Goal: Task Accomplishment & Management: Manage account settings

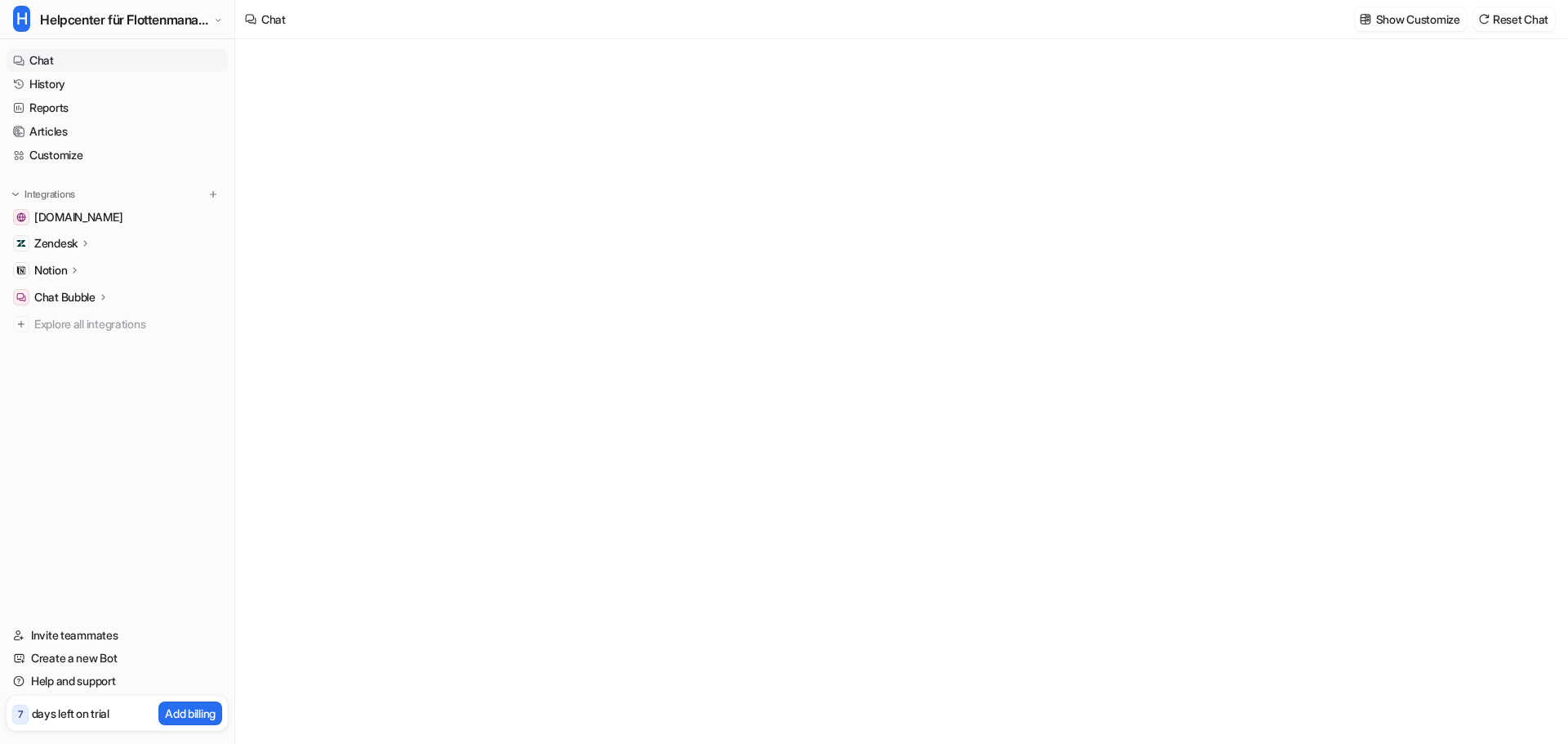
type textarea "**********"
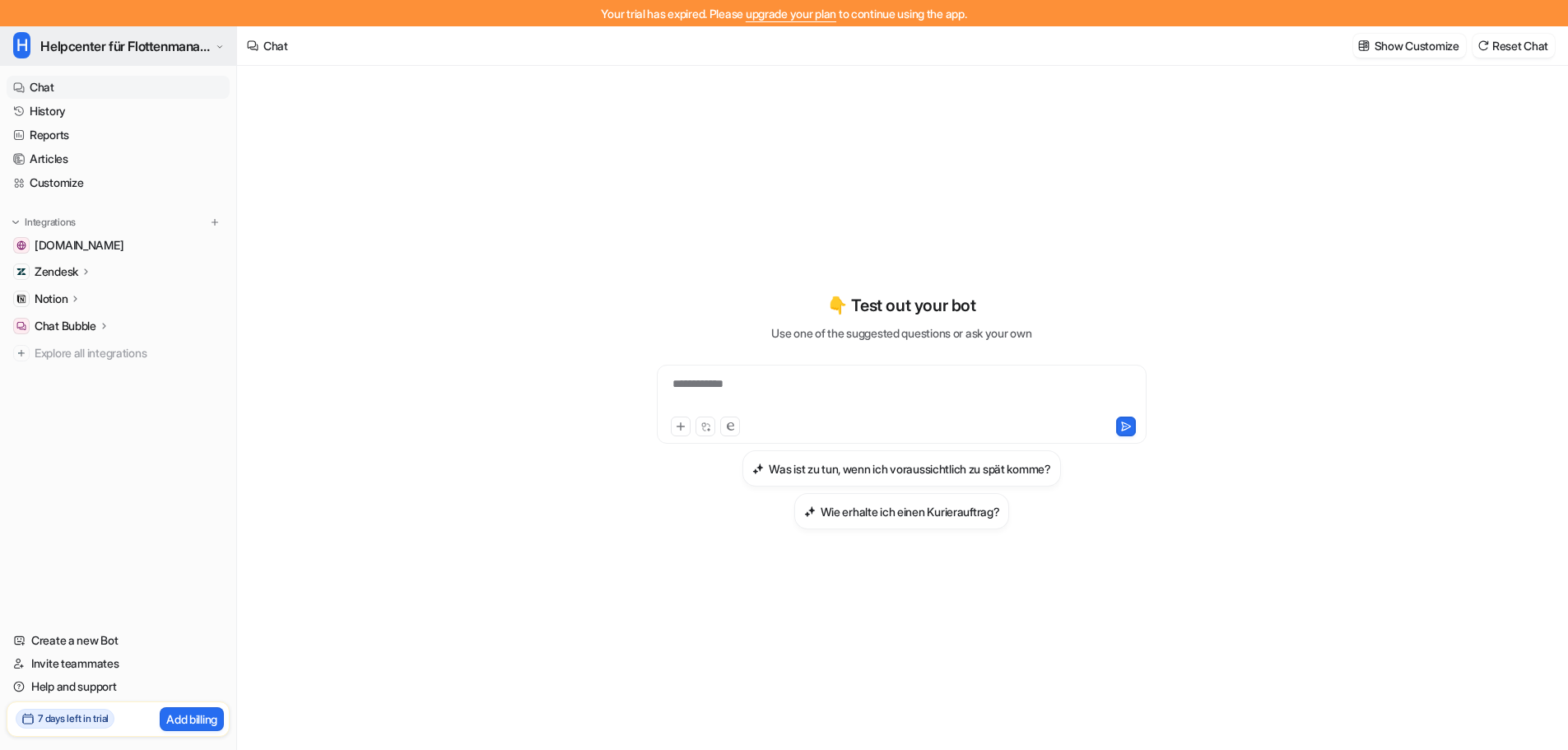
click at [70, 55] on span "Helpcenter für Flottenmanager (CarrierHub)" at bounding box center [125, 46] width 171 height 23
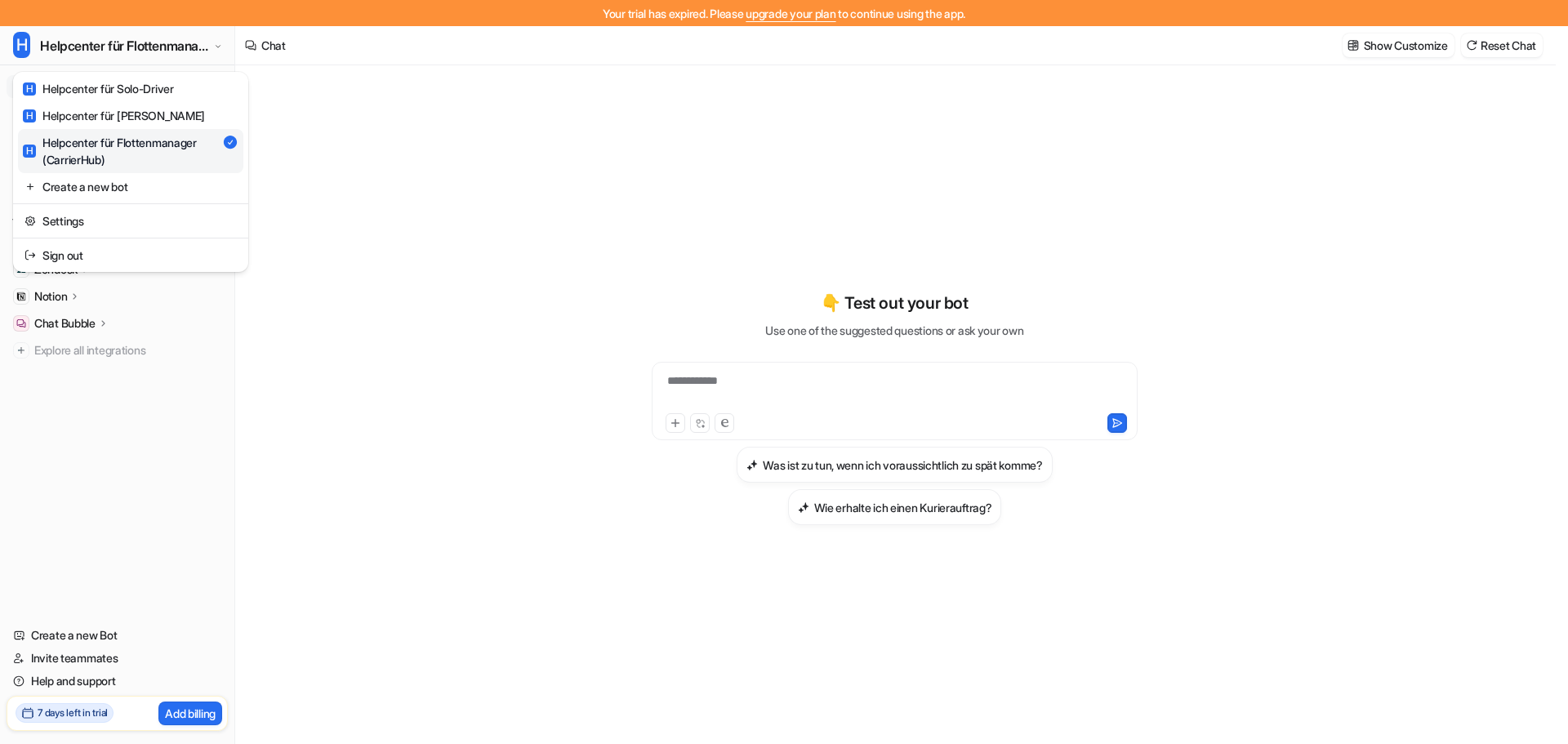
click at [543, 264] on div "**********" at bounding box center [778, 372] width 1556 height 744
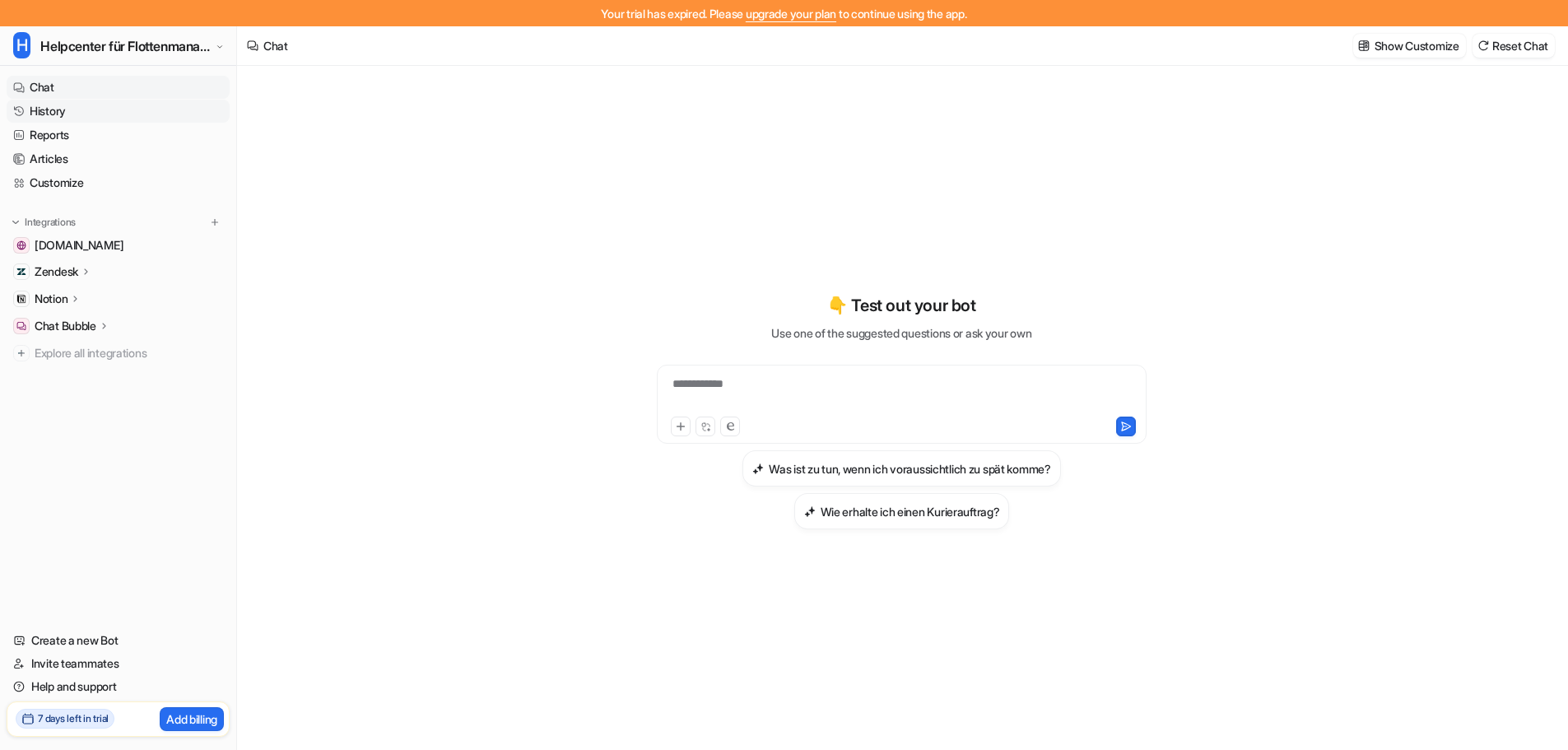
click at [67, 118] on link "History" at bounding box center [118, 111] width 223 height 23
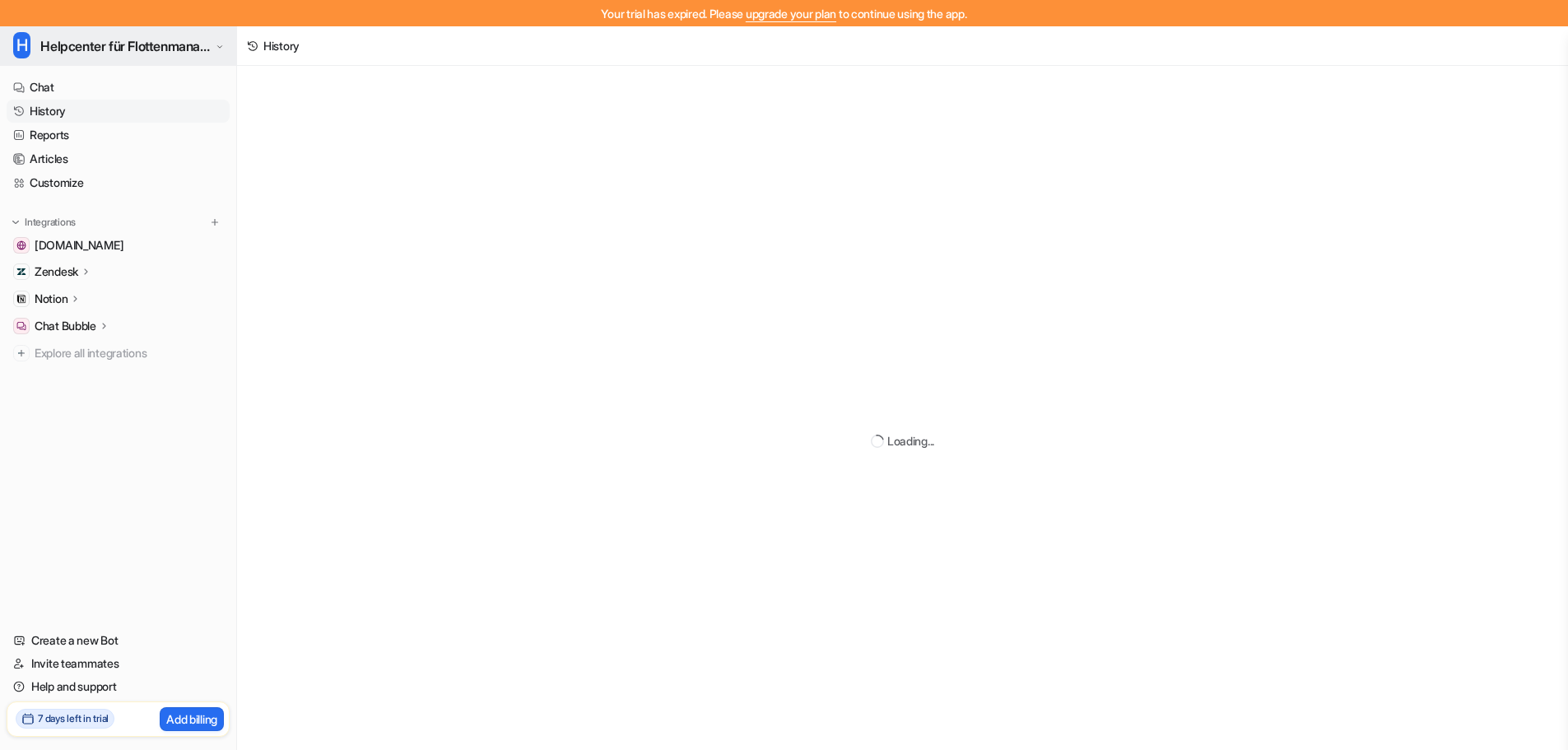
click at [143, 32] on button "H Helpcenter für Flottenmanager (CarrierHub)" at bounding box center [118, 45] width 236 height 39
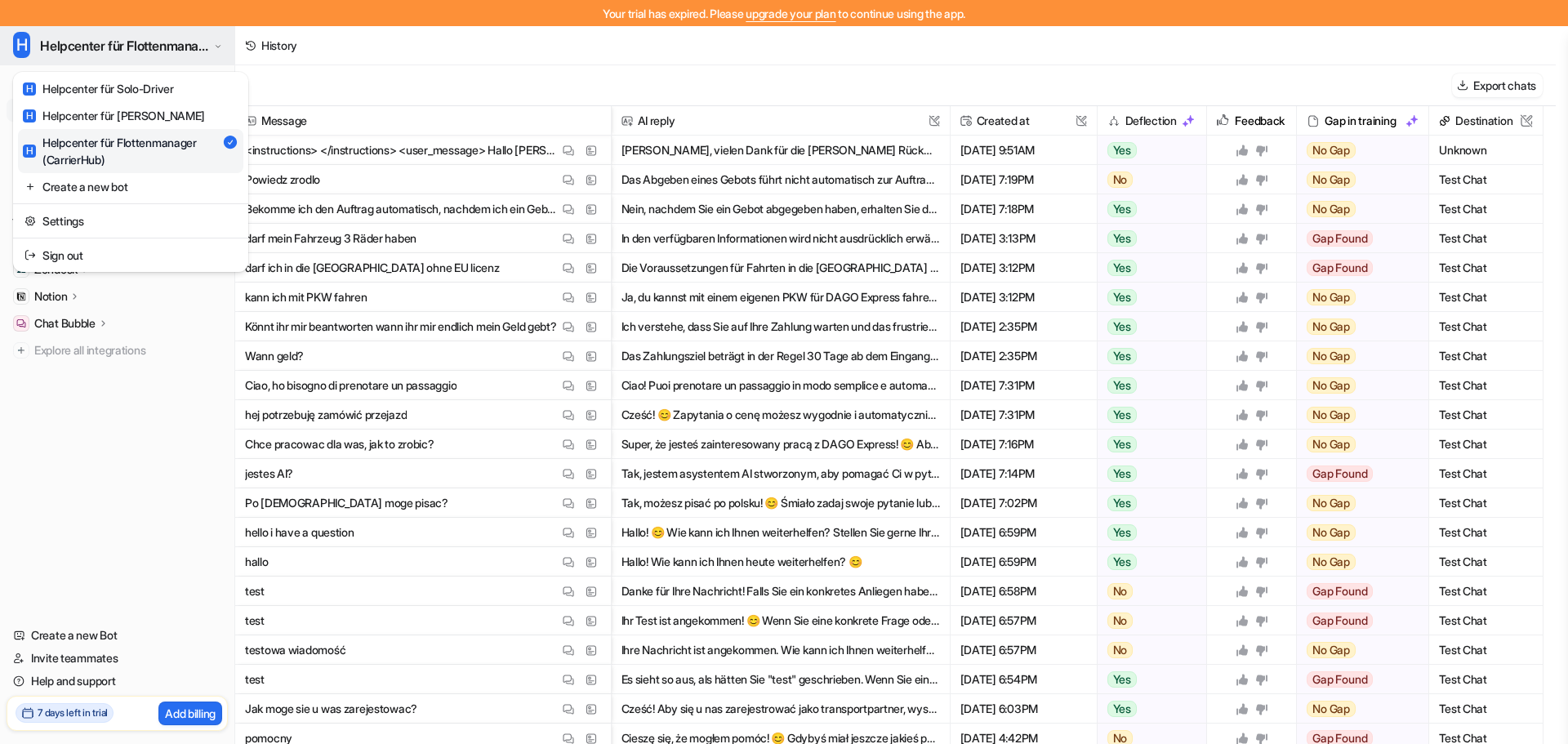
click at [143, 34] on button "H Helpcenter für Flottenmanager (CarrierHub)" at bounding box center [117, 45] width 234 height 39
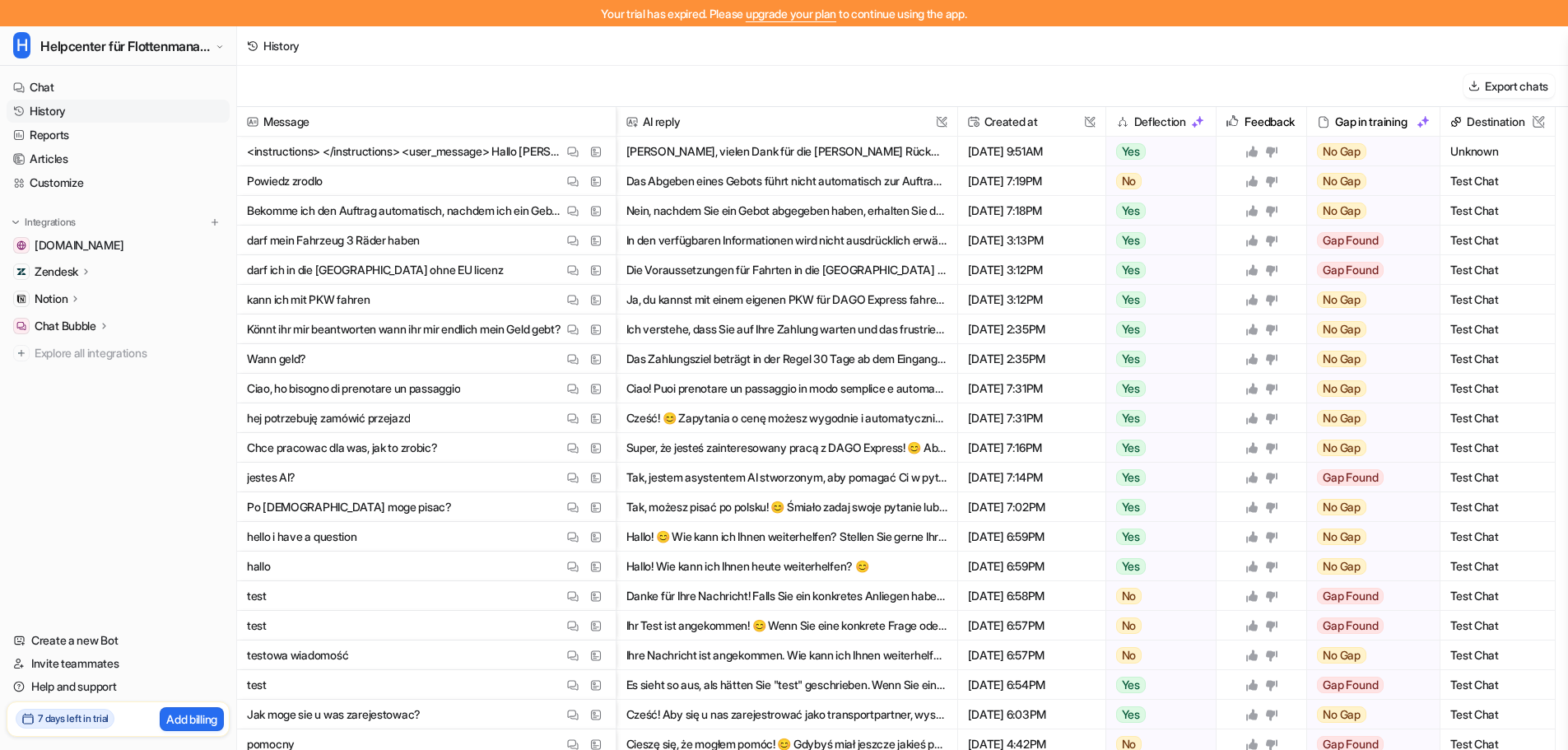
click at [91, 716] on h2 "7 days left in trial" at bounding box center [72, 719] width 71 height 15
click at [172, 720] on p "Add billing" at bounding box center [192, 720] width 51 height 17
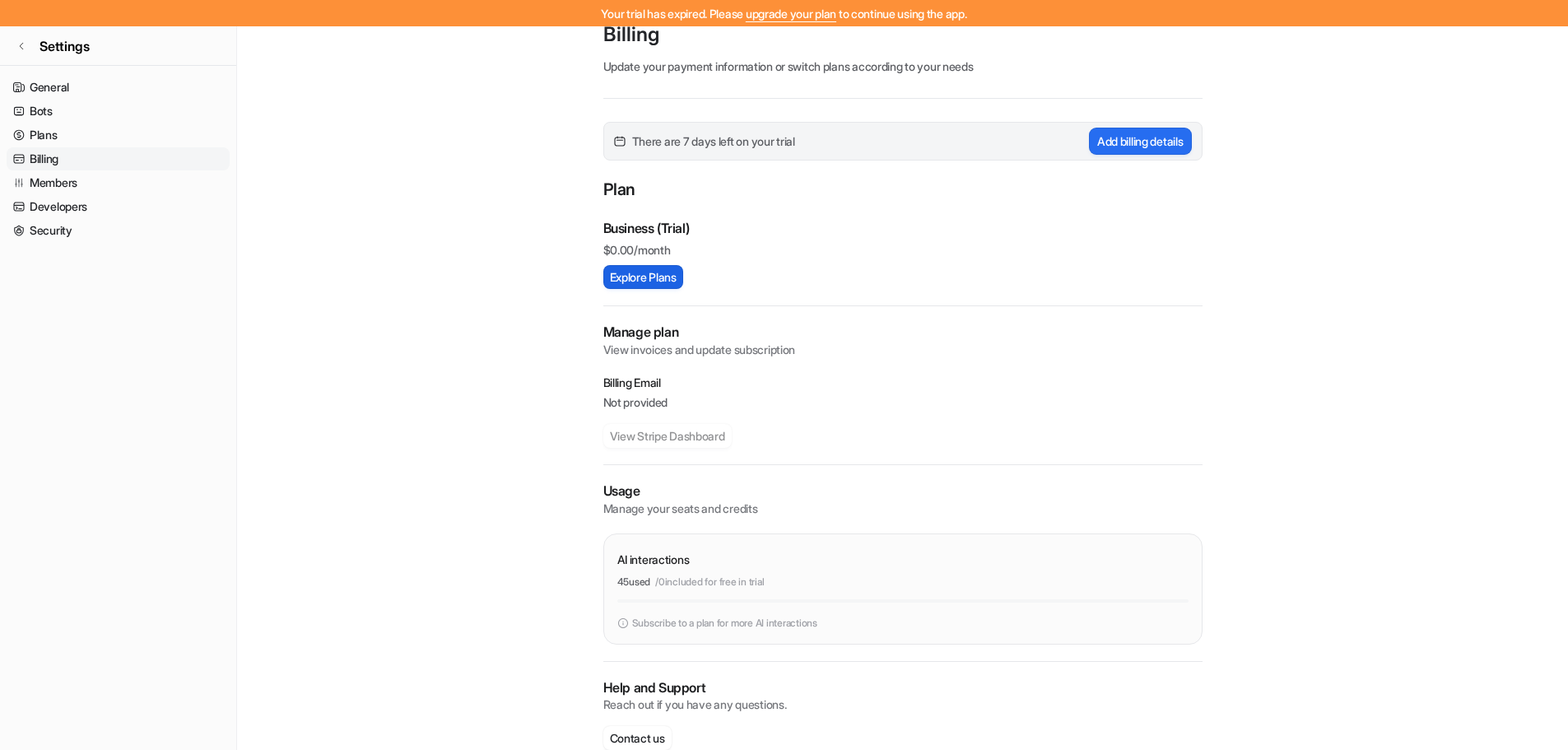
scroll to position [92, 0]
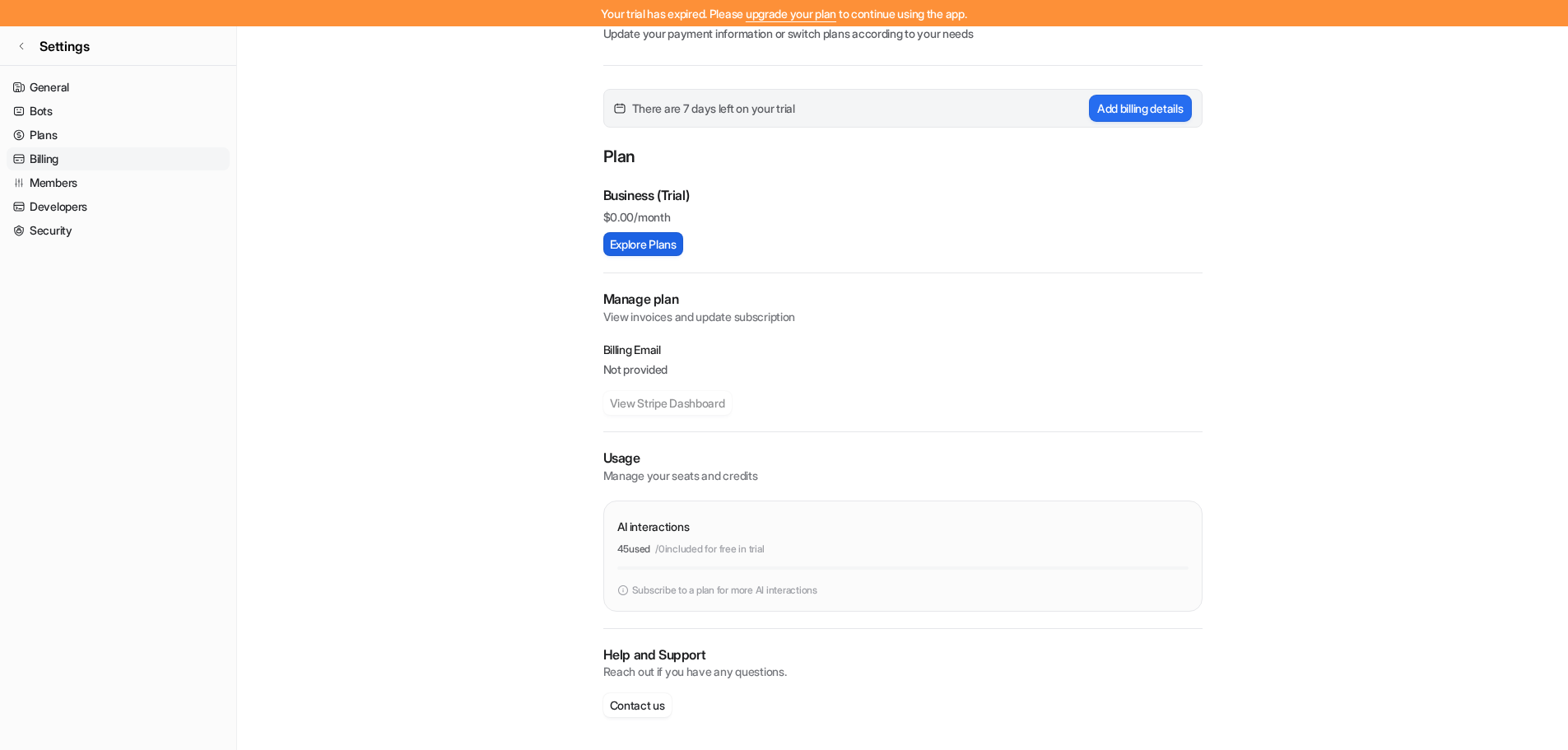
click at [629, 333] on div "Manage plan View invoices and update subscription Billing Email Not provided Vi…" at bounding box center [903, 353] width 599 height 125
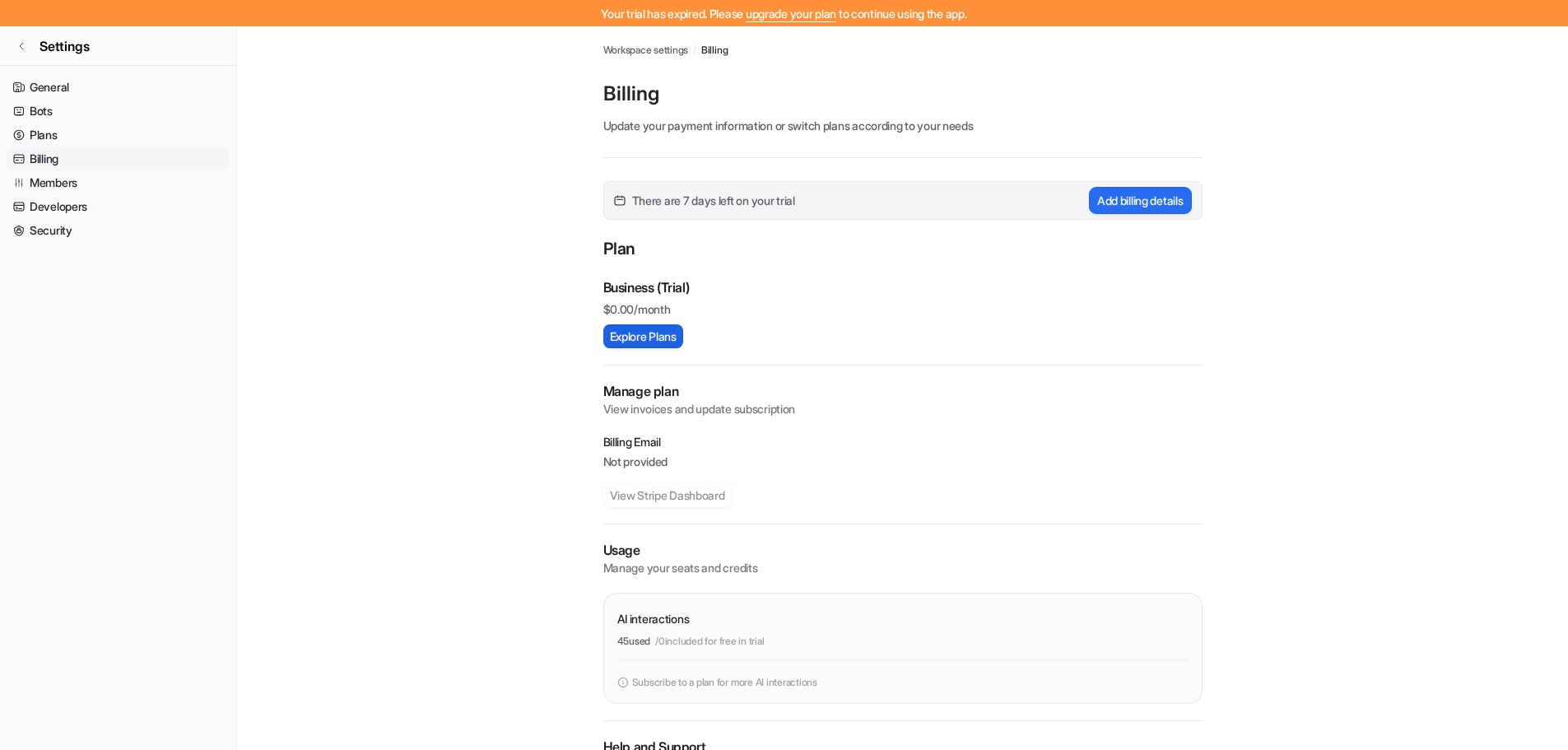
click at [631, 340] on button "Explore Plans" at bounding box center [643, 335] width 80 height 24
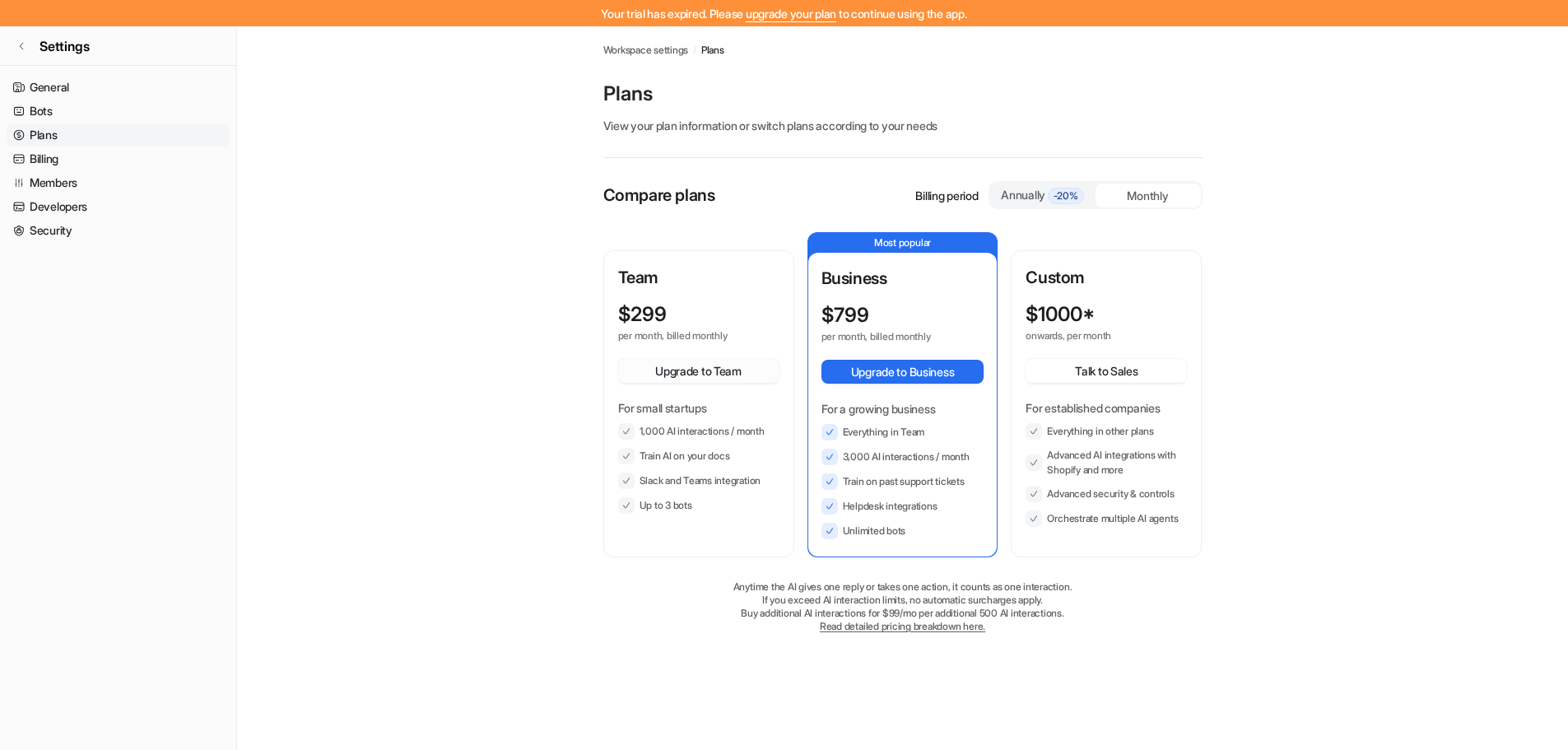
click at [720, 374] on button "Upgrade to Team" at bounding box center [698, 370] width 161 height 24
click at [73, 84] on link "General" at bounding box center [118, 87] width 223 height 23
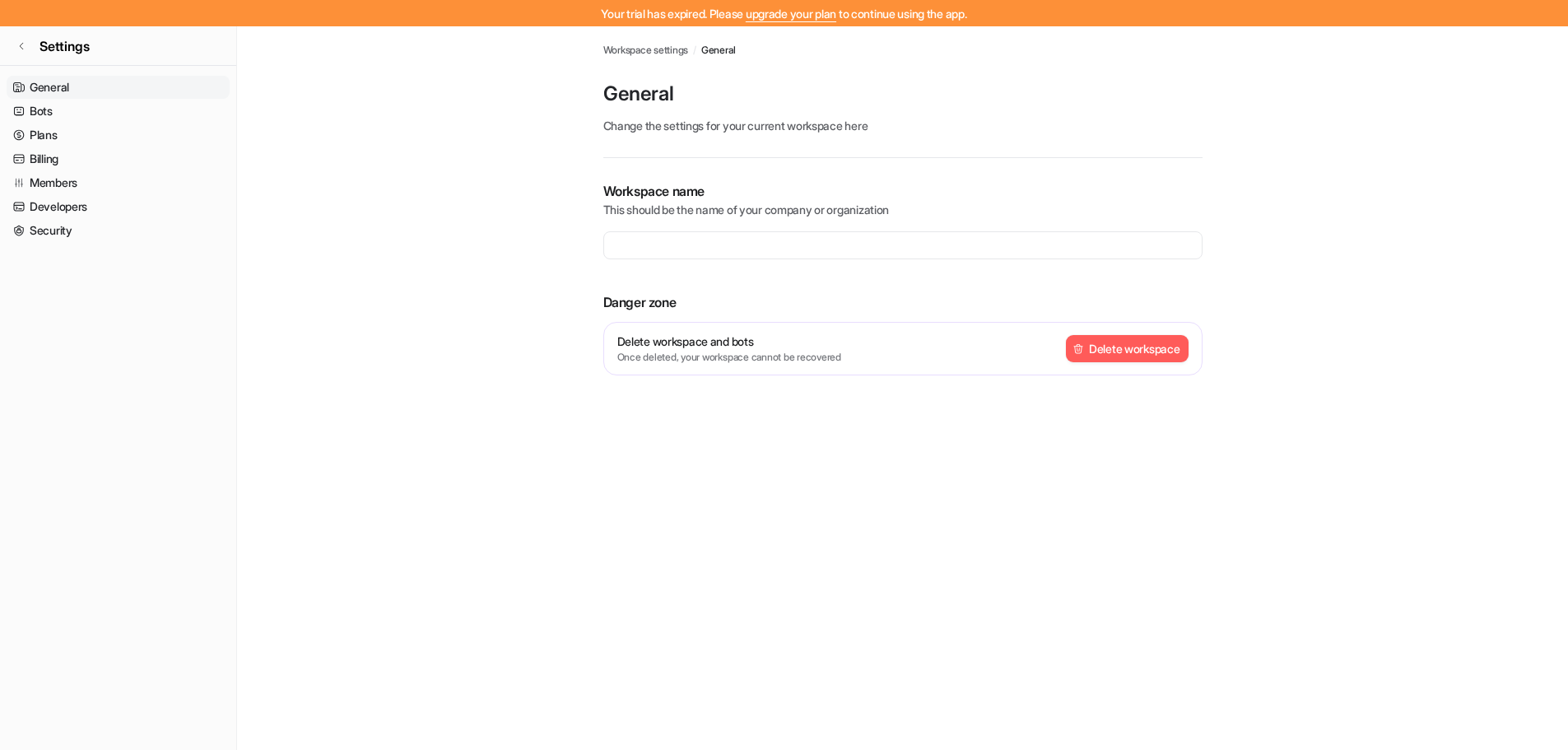
type input "**********"
click at [17, 37] on link "Settings" at bounding box center [118, 45] width 236 height 39
click at [24, 40] on link "Settings" at bounding box center [118, 45] width 236 height 39
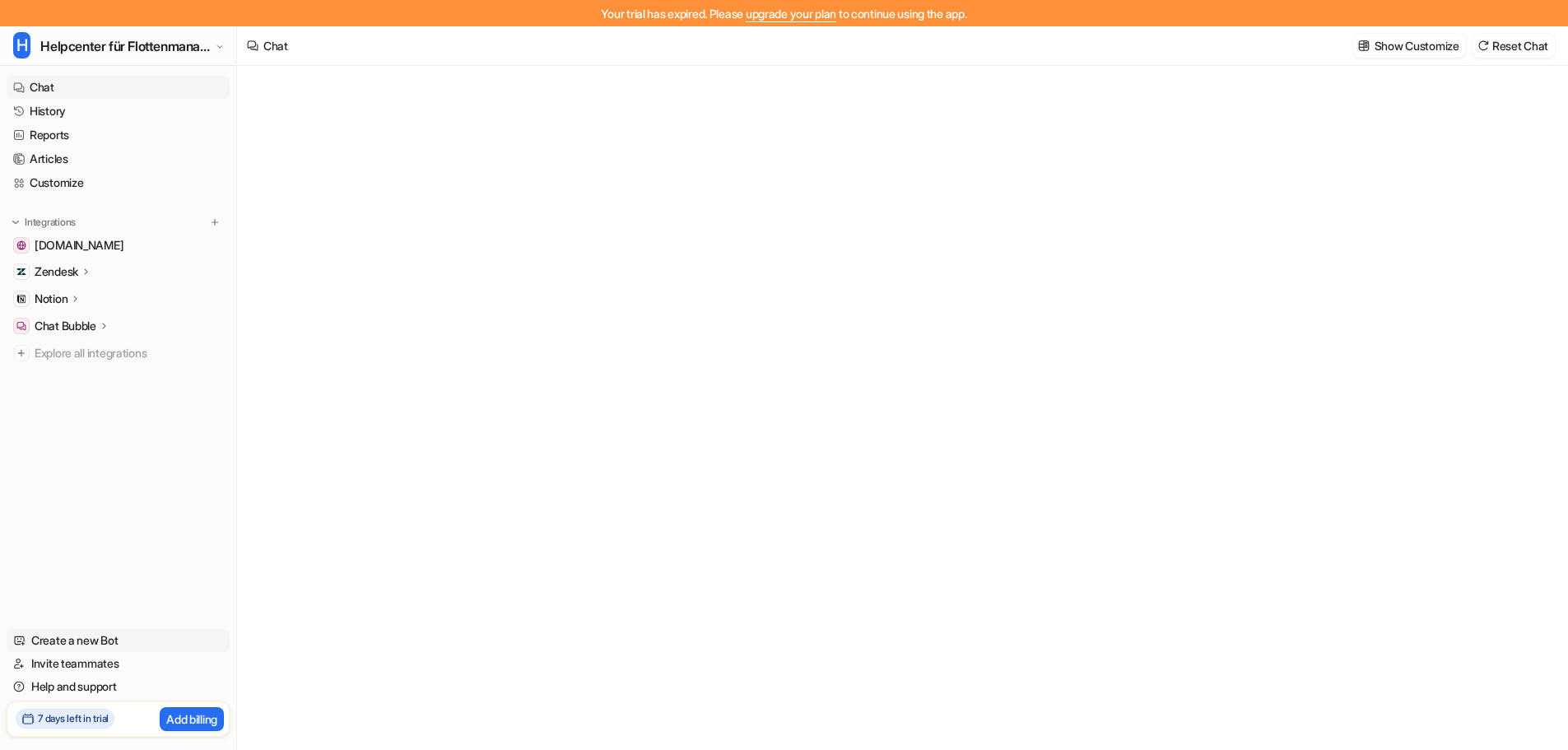
type textarea "**********"
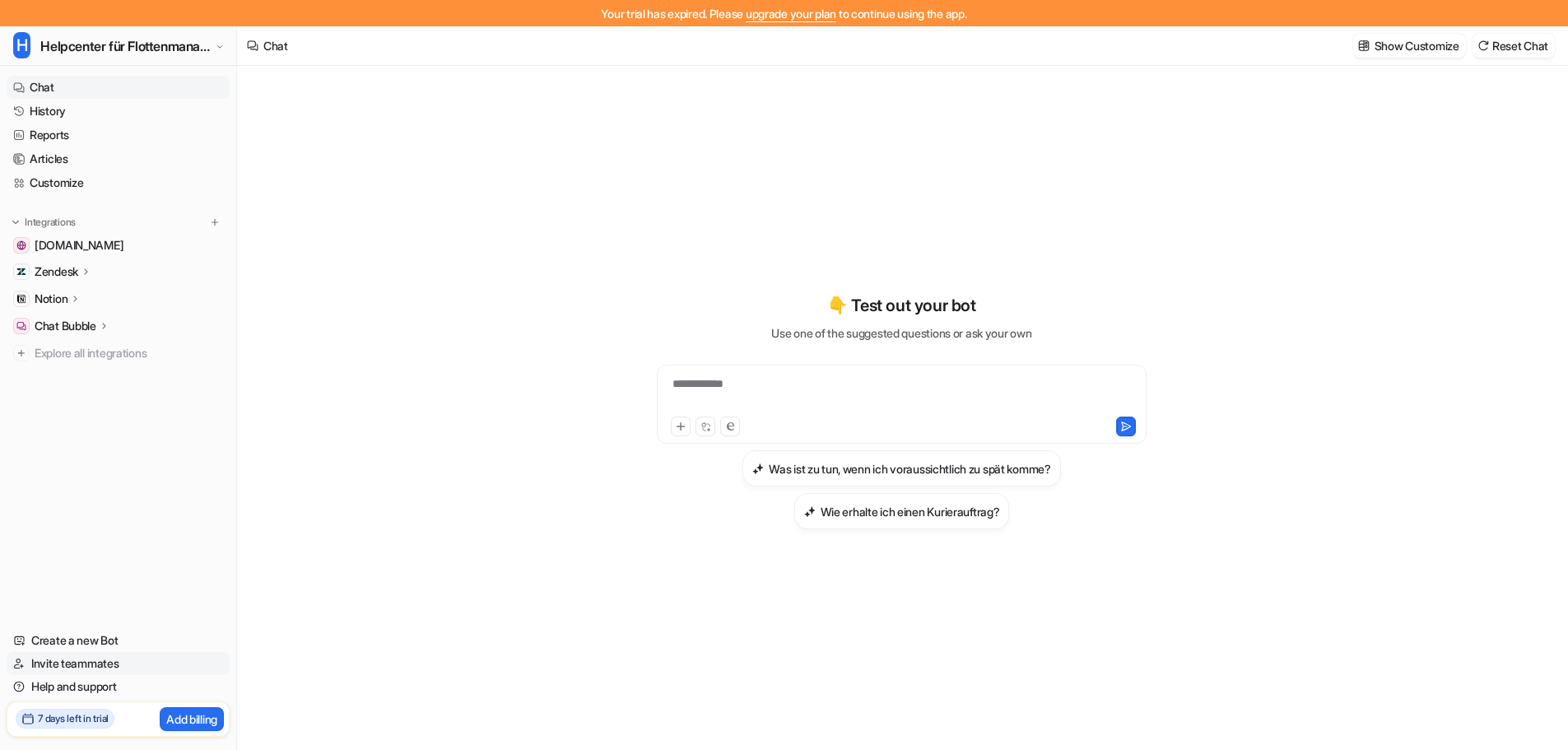
click at [98, 667] on link "Invite teammates" at bounding box center [118, 664] width 223 height 23
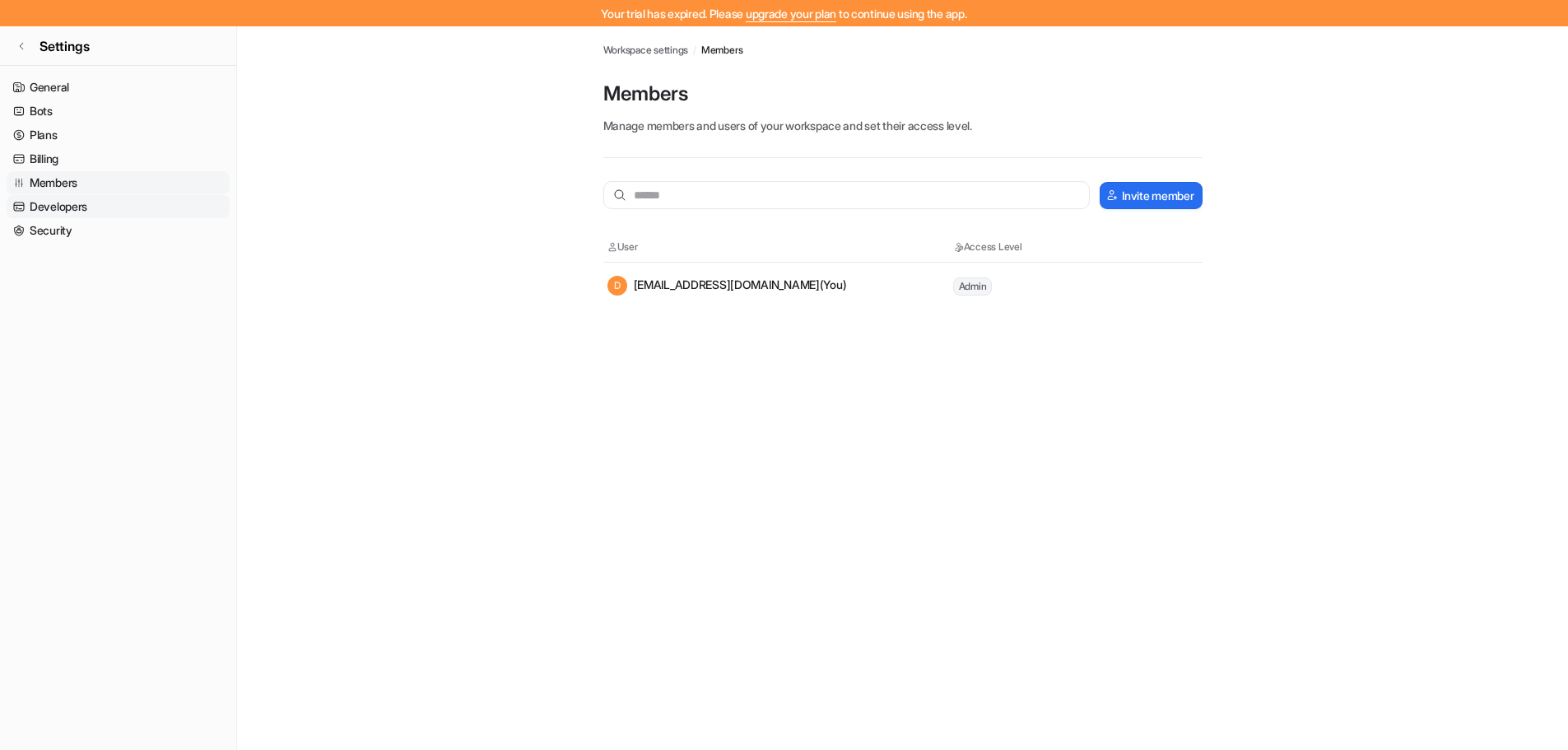
click at [64, 204] on link "Developers" at bounding box center [118, 206] width 223 height 23
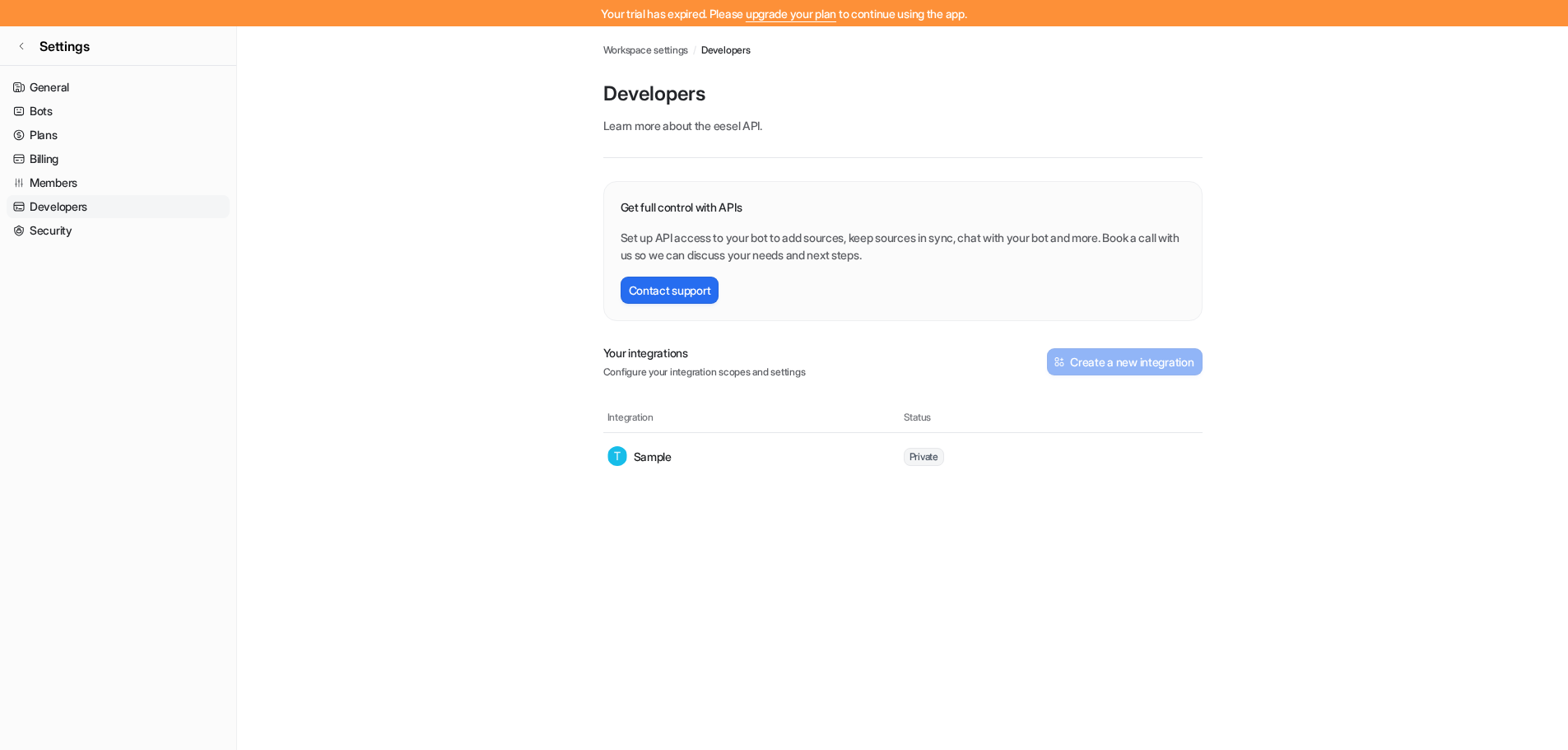
click at [61, 246] on nav "General Bots Plans Billing Members Developers Security" at bounding box center [118, 406] width 236 height 674
click at [64, 249] on nav "General Bots Plans Billing Members Developers Security" at bounding box center [118, 406] width 236 height 674
click at [98, 228] on link "Security" at bounding box center [118, 230] width 223 height 23
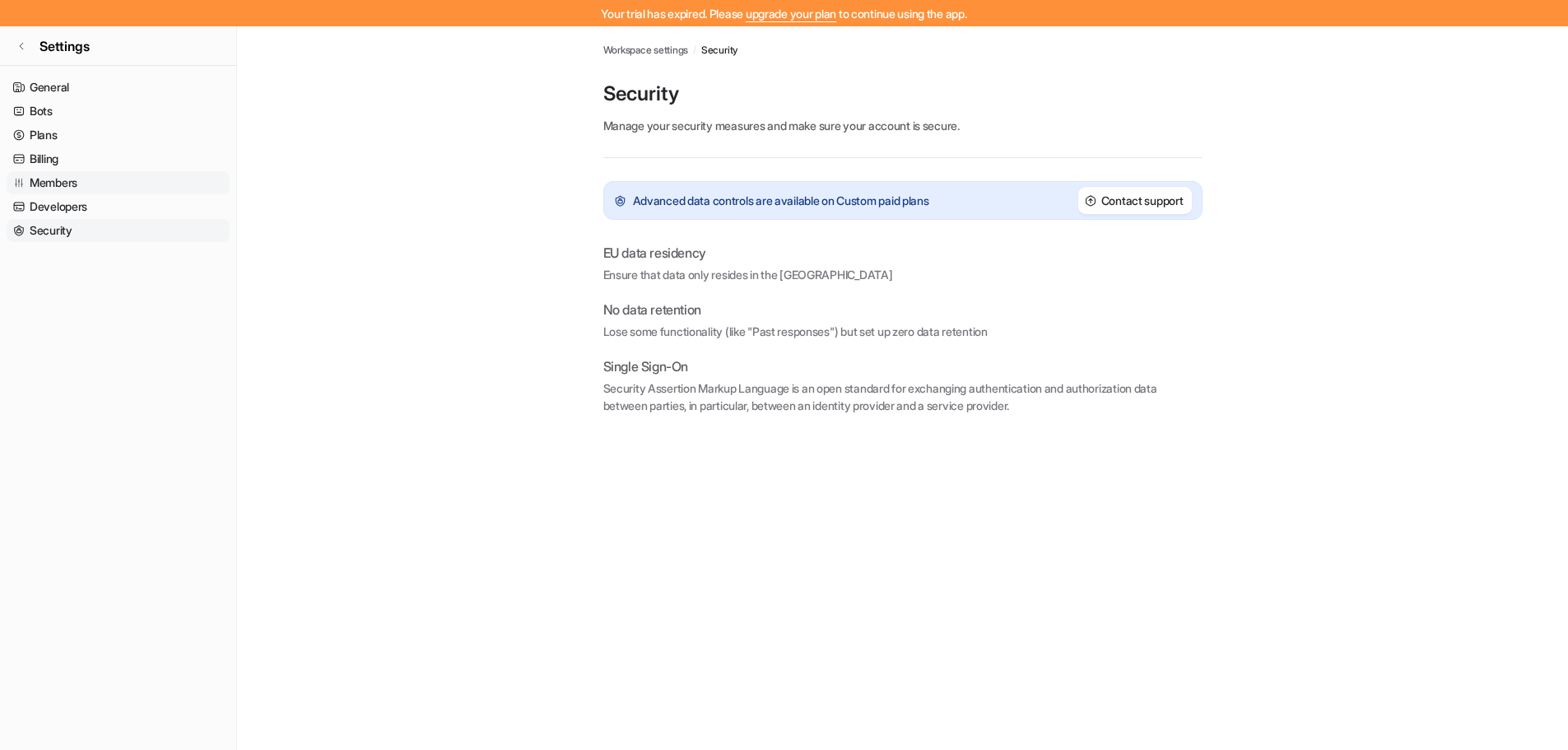
click at [50, 184] on link "Members" at bounding box center [118, 183] width 223 height 23
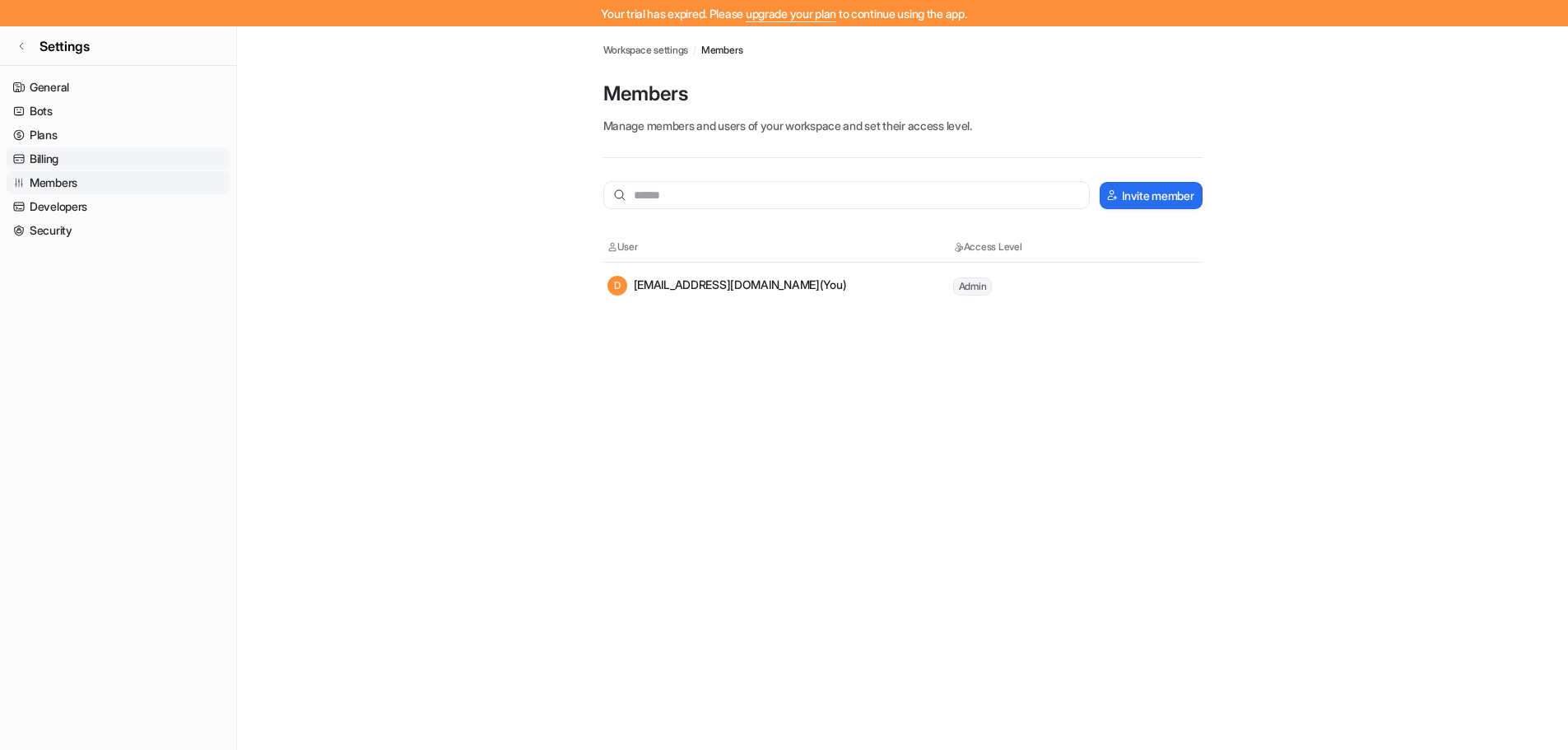
click at [94, 155] on link "Billing" at bounding box center [118, 159] width 223 height 23
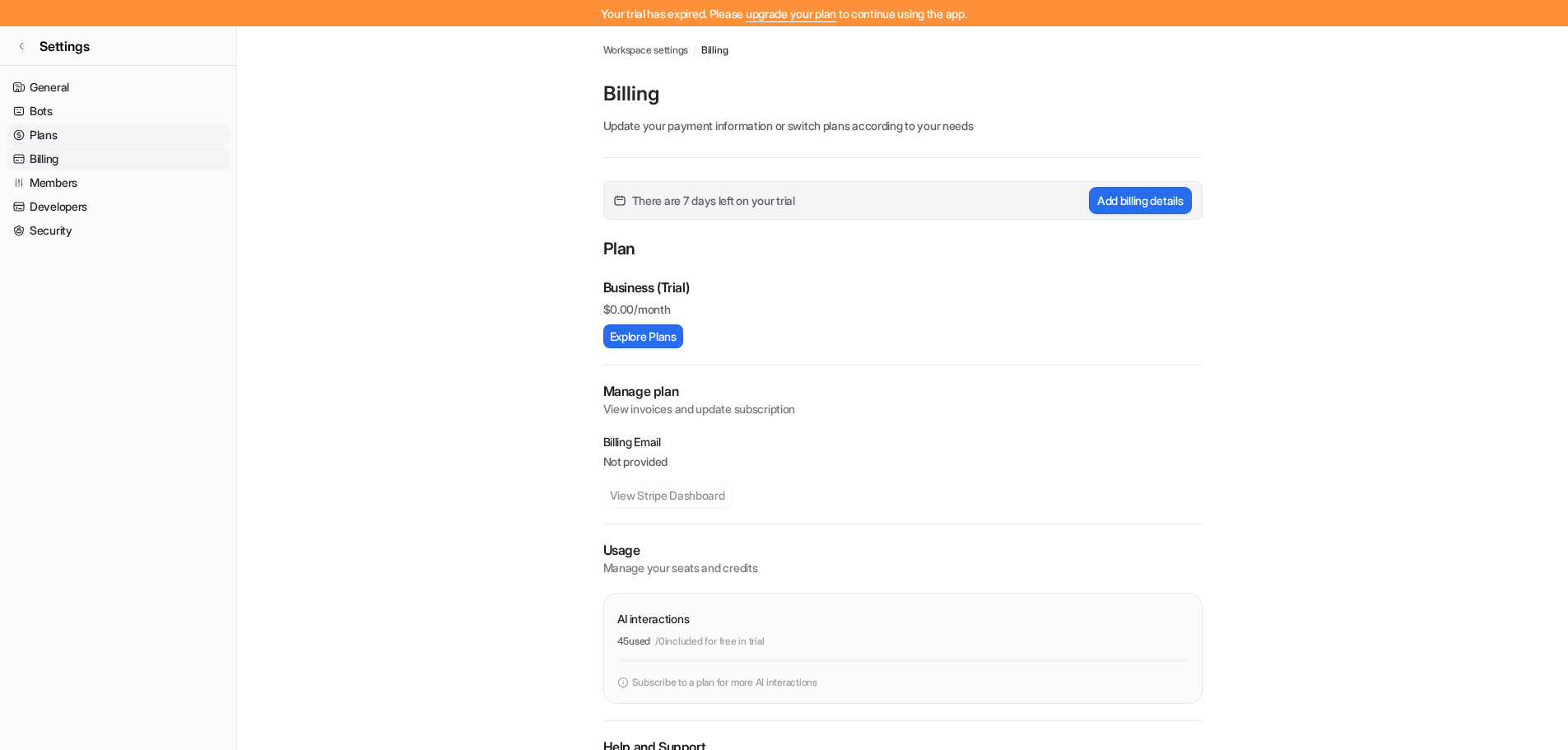
click at [57, 143] on link "Plans" at bounding box center [118, 135] width 223 height 23
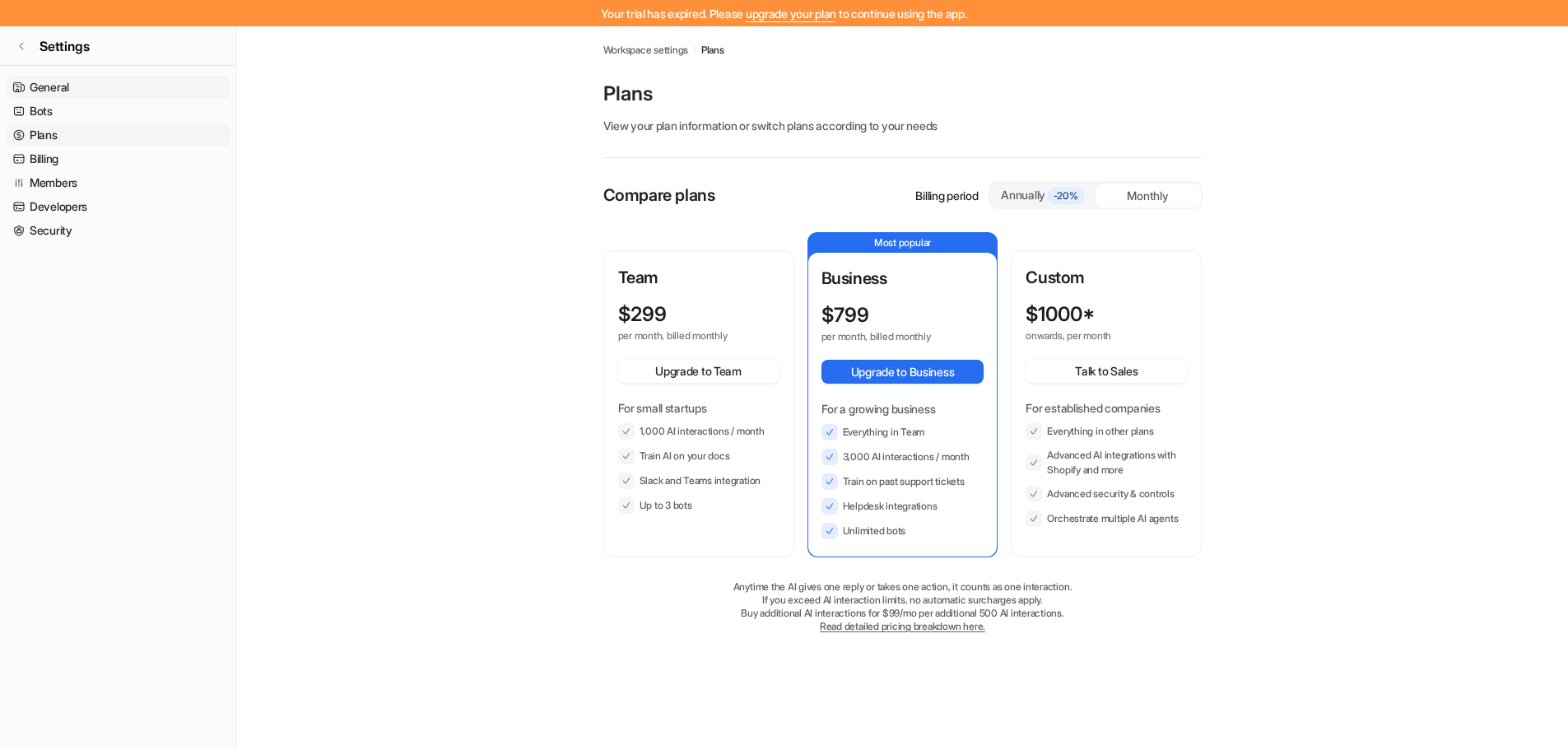
click at [108, 87] on link "General" at bounding box center [118, 87] width 223 height 23
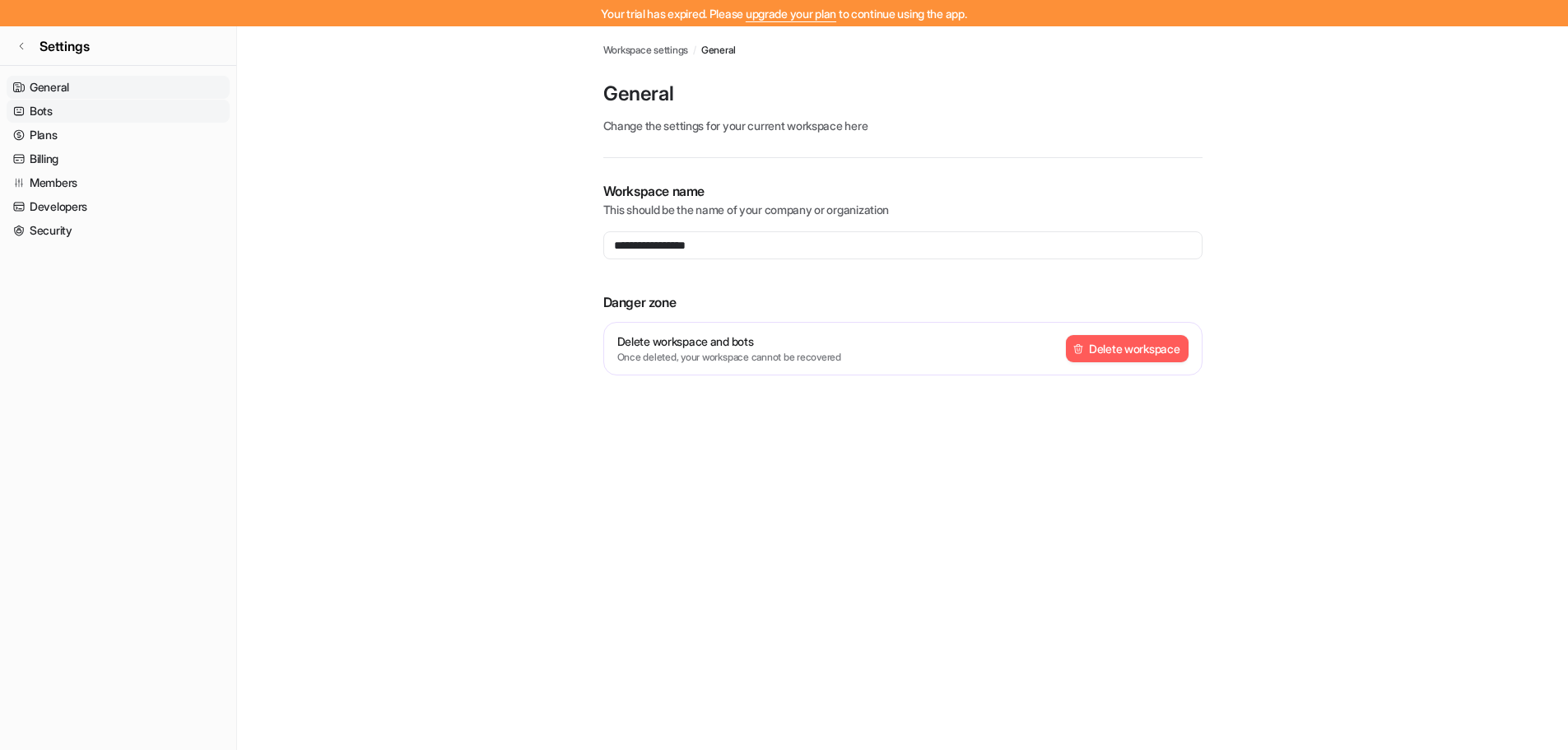
click at [64, 111] on link "Bots" at bounding box center [118, 111] width 223 height 23
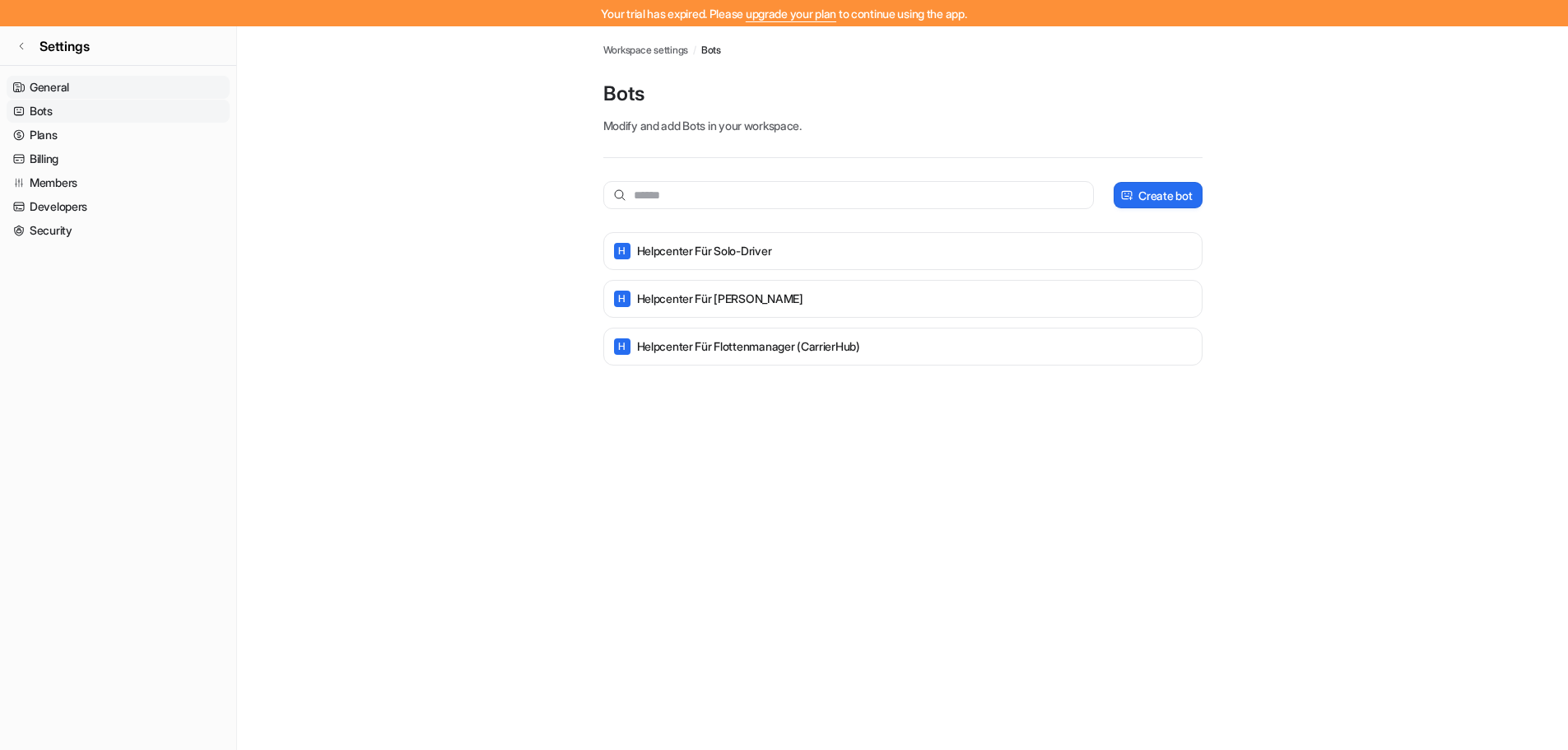
click at [107, 91] on link "General" at bounding box center [118, 87] width 223 height 23
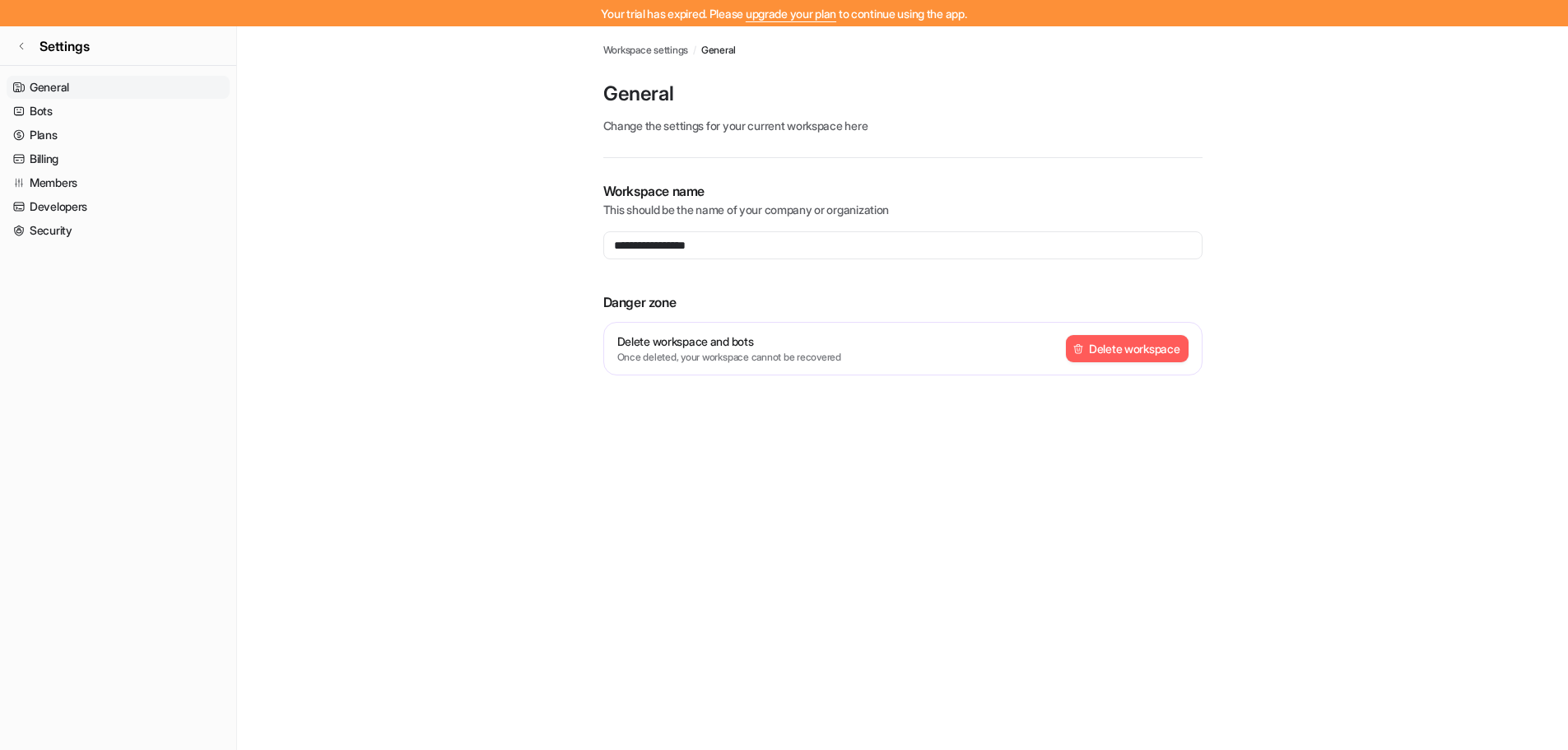
click at [30, 67] on div "Settings General Bots Plans Billing Members Developers Security" at bounding box center [118, 388] width 237 height 724
click at [43, 60] on link "Settings" at bounding box center [118, 45] width 236 height 39
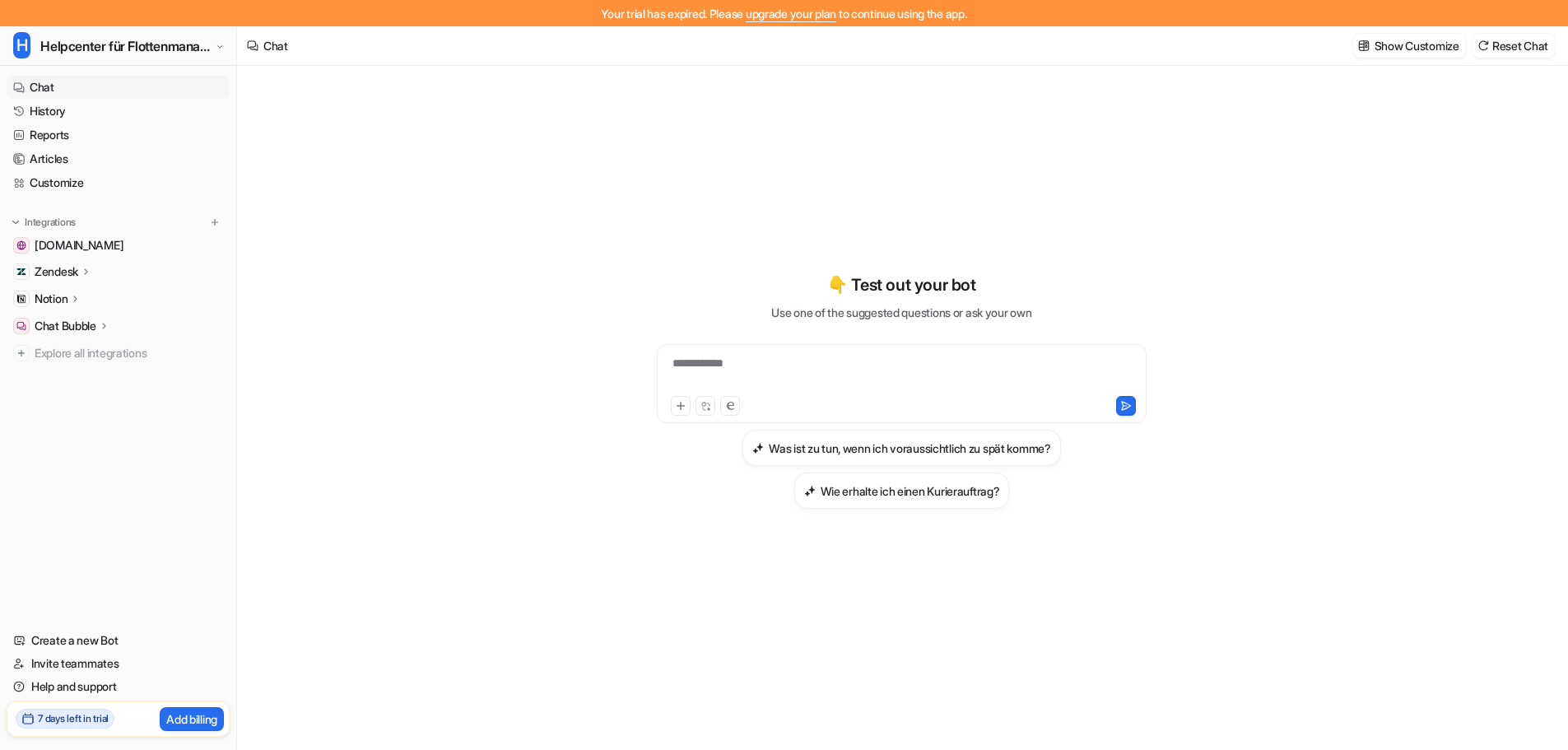
scroll to position [26, 0]
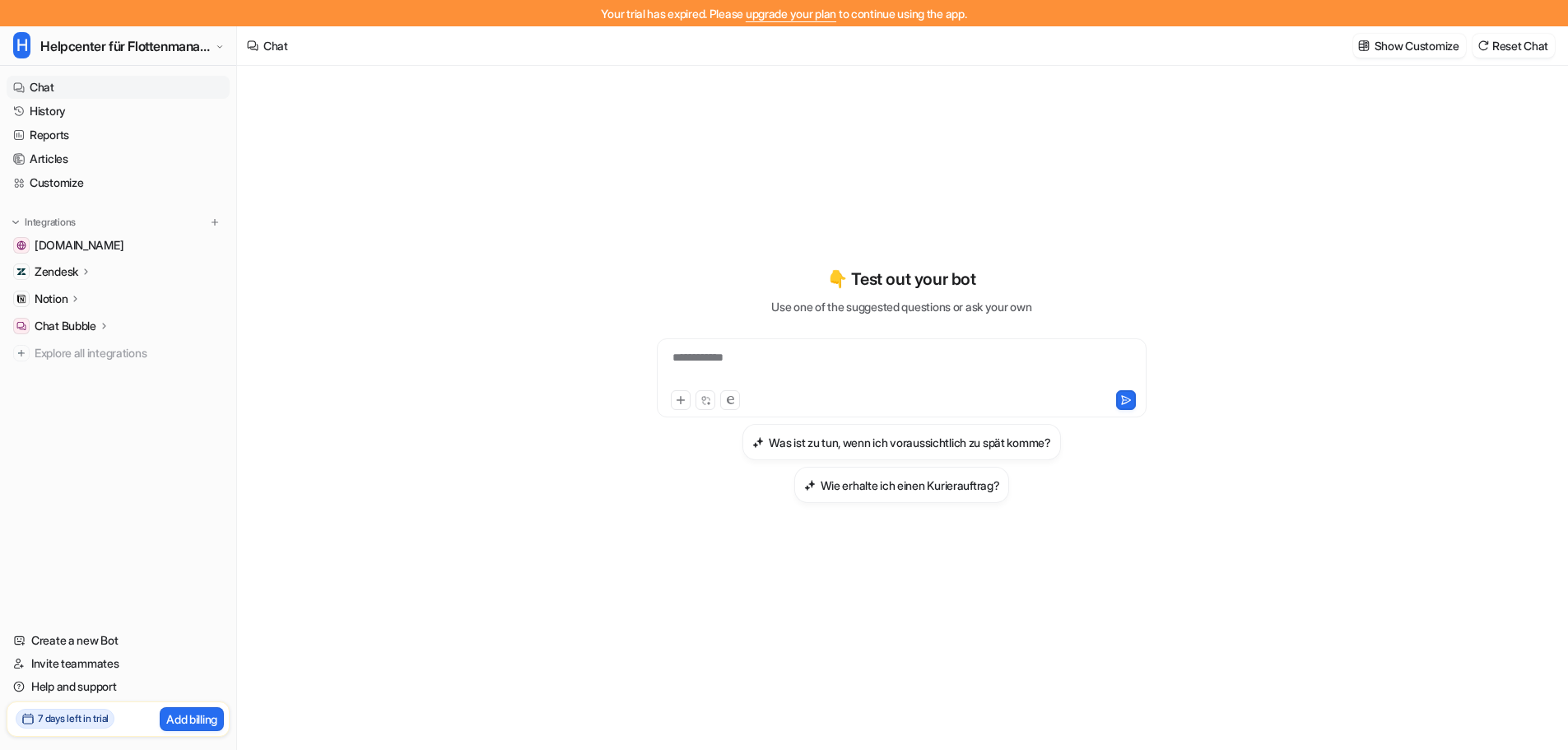
drag, startPoint x: 1533, startPoint y: 723, endPoint x: 1332, endPoint y: 219, distance: 542.6
click at [1533, 711] on div "**********" at bounding box center [901, 395] width 1329 height 711
click at [114, 708] on div "7 days left in trial" at bounding box center [63, 719] width 102 height 24
click at [121, 731] on div "7 days left in trial Add billing" at bounding box center [118, 719] width 223 height 36
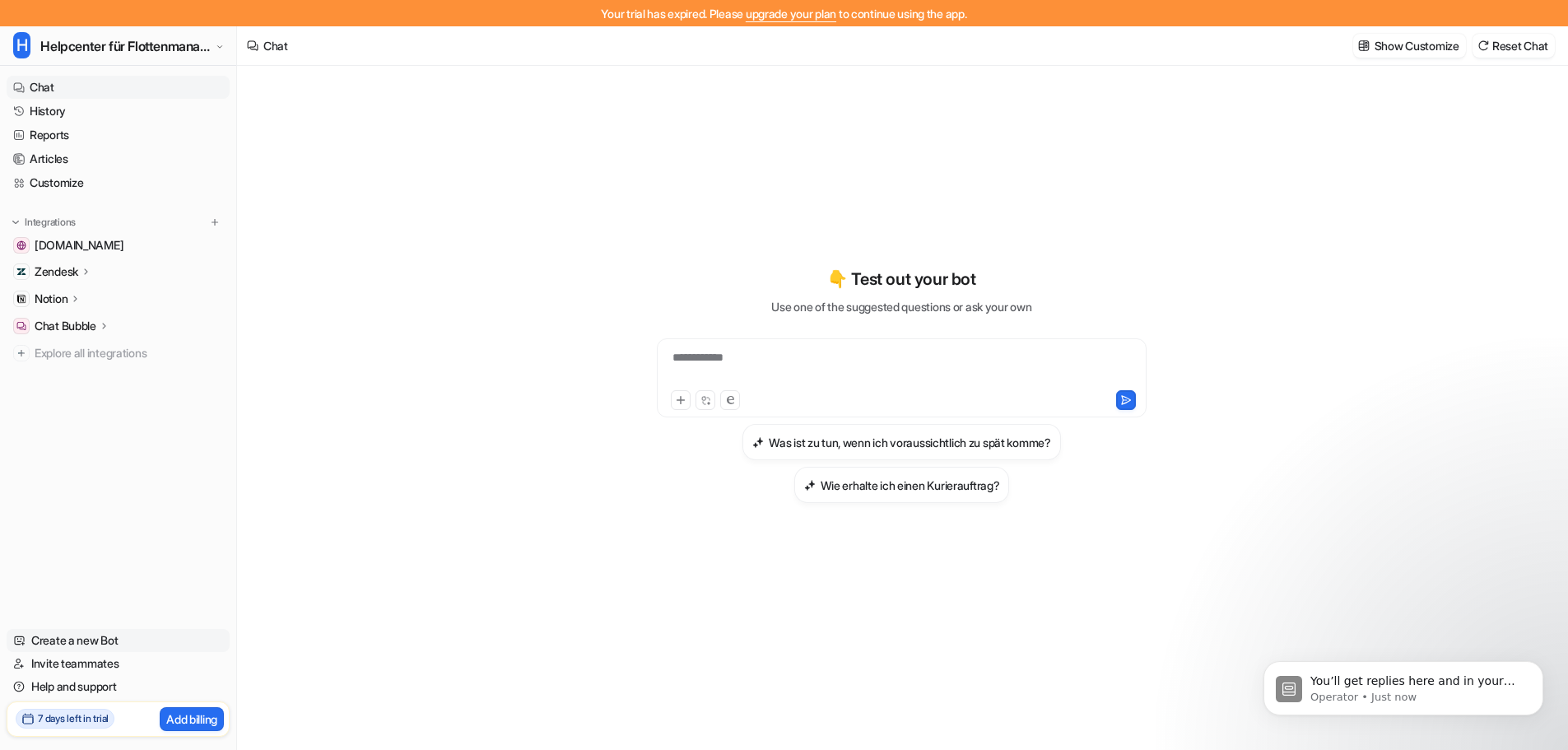
scroll to position [0, 0]
click at [1304, 678] on div "You’ll get replies here and in your email: ✉️ [EMAIL_ADDRESS][DOMAIN_NAME] Our …" at bounding box center [1403, 688] width 255 height 33
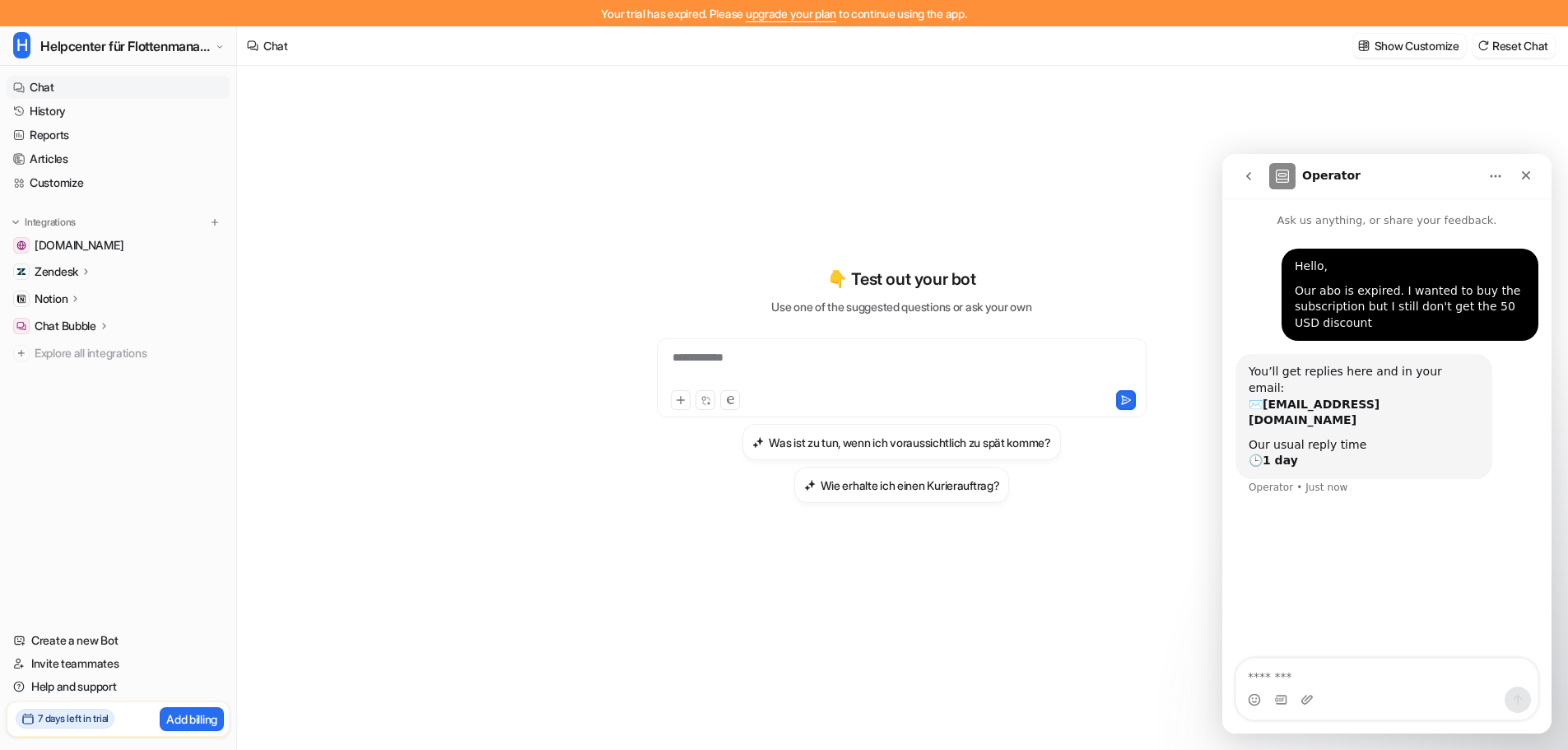
click at [1376, 682] on textarea "Message…" at bounding box center [1387, 672] width 301 height 28
click at [1377, 662] on textarea "Message…" at bounding box center [1387, 672] width 301 height 28
click at [1375, 675] on textarea "Message…" at bounding box center [1387, 672] width 301 height 28
type textarea "*"
type textarea "**********"
